Goal: Find specific page/section: Find specific page/section

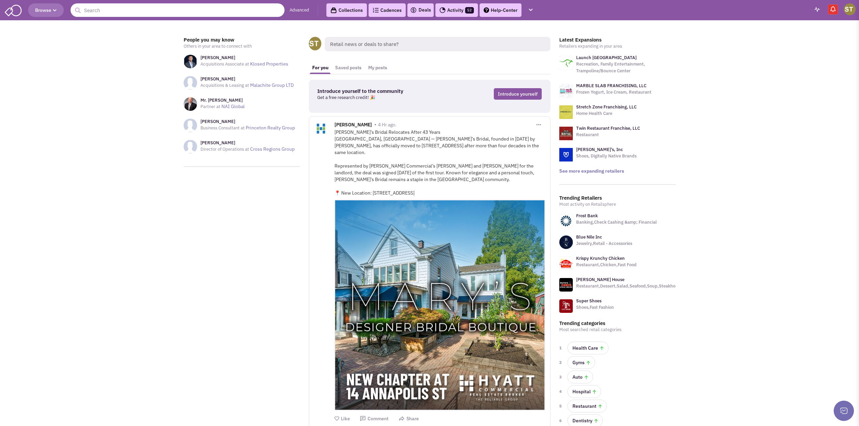
click at [155, 7] on input "text" at bounding box center [178, 10] width 214 height 14
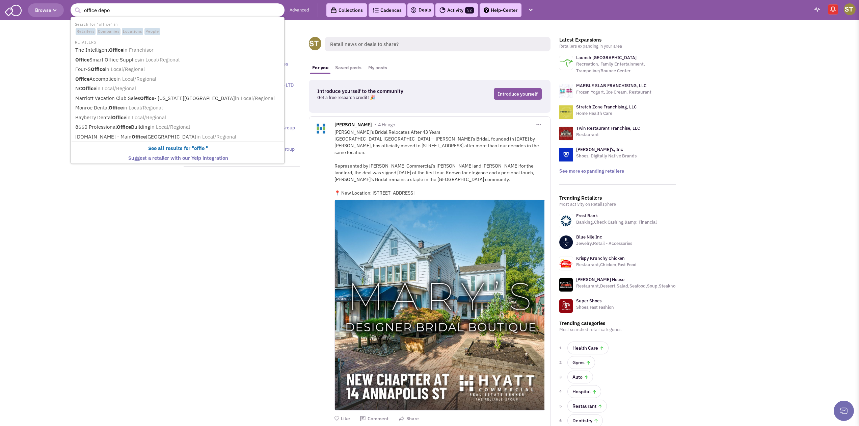
type input "office depot"
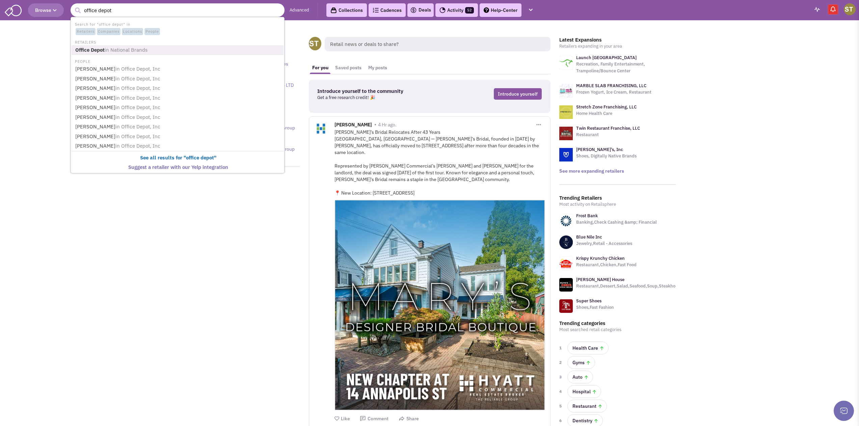
click at [107, 50] on span "in National Brands" at bounding box center [126, 50] width 43 height 6
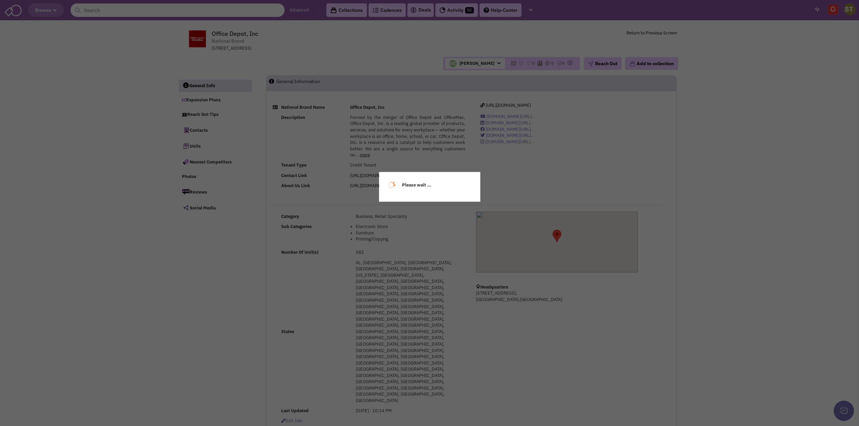
select select
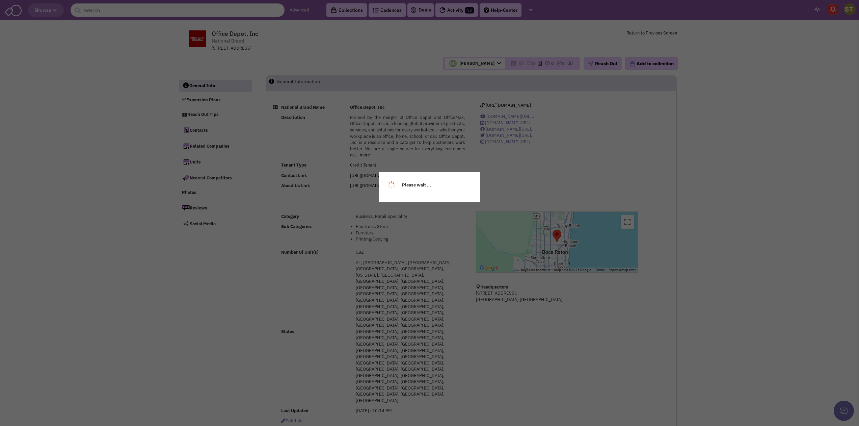
select select
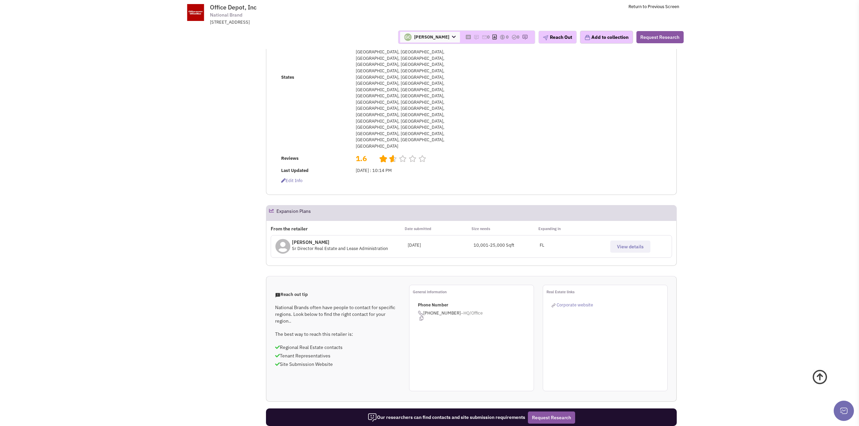
scroll to position [270, 0]
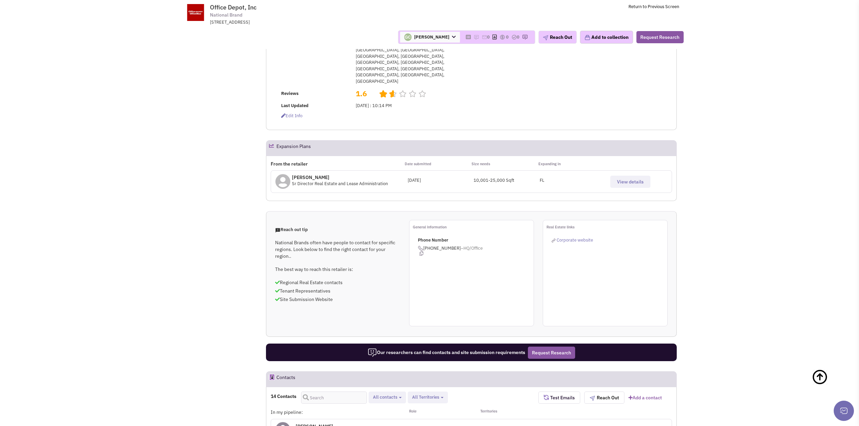
click at [397, 394] on span "All contacts" at bounding box center [385, 397] width 24 height 6
click at [390, 411] on label "Retailer contacts" at bounding box center [411, 415] width 80 height 8
click at [378, 413] on input "Retailer contacts" at bounding box center [378, 413] width 0 height 0
select select "1"
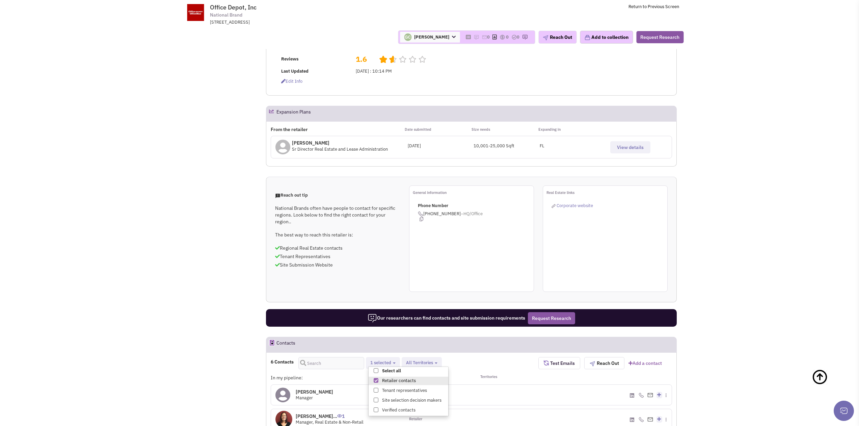
scroll to position [338, 0]
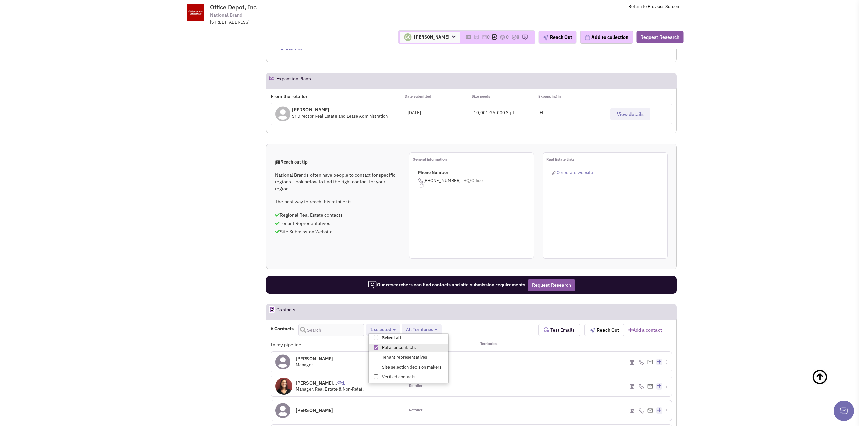
click at [490, 376] on div at bounding box center [504, 386] width 67 height 20
